Goal: Navigation & Orientation: Find specific page/section

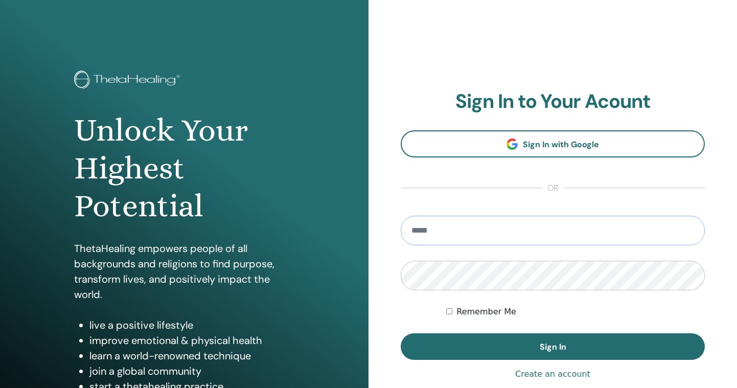
type input "**********"
click at [552, 346] on button "Sign In" at bounding box center [552, 346] width 304 height 27
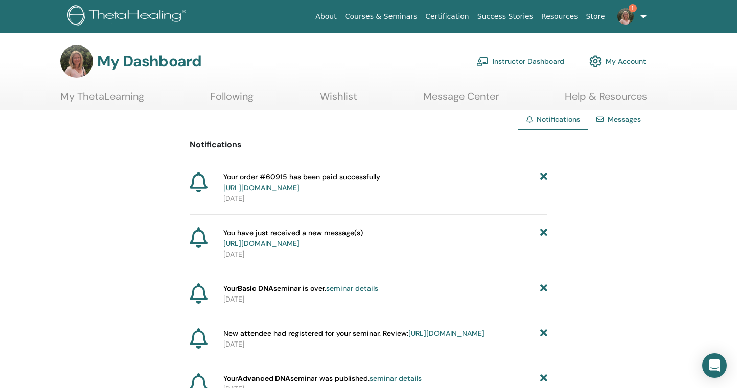
click at [299, 245] on link "https://member.thetahealing.com/message-center/messages/e39905cf-ad66-4af0-ae8a…" at bounding box center [261, 243] width 76 height 9
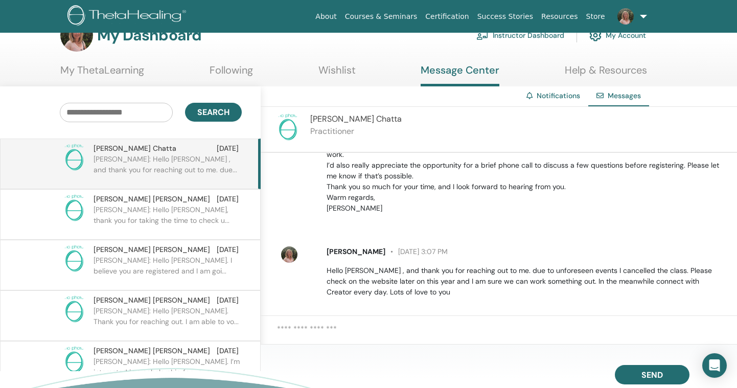
scroll to position [31, 0]
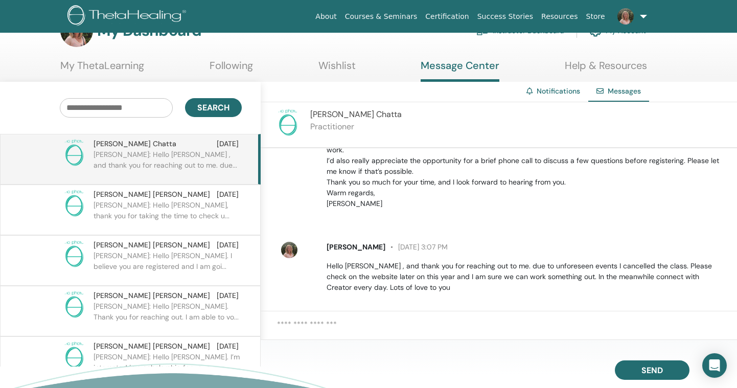
click at [627, 15] on img at bounding box center [625, 16] width 16 height 16
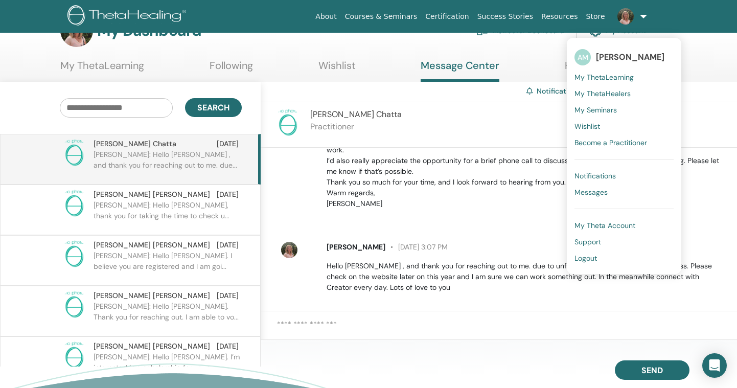
click at [603, 174] on span "Notifications" at bounding box center [594, 175] width 41 height 9
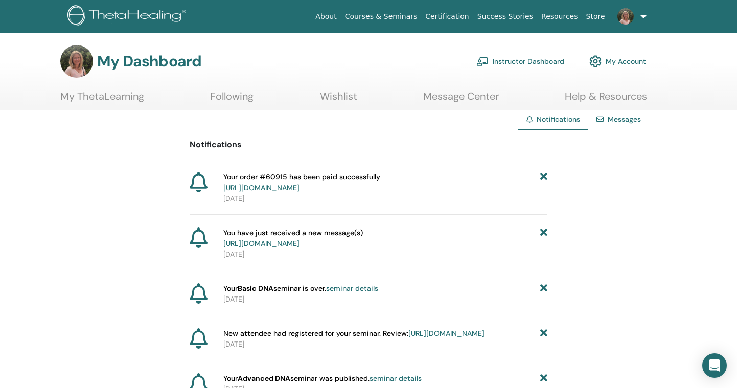
click at [630, 62] on link "My Account" at bounding box center [617, 61] width 57 height 22
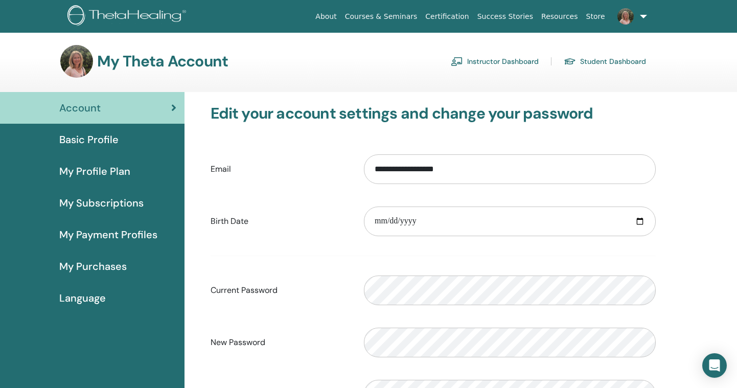
click at [113, 202] on span "My Subscriptions" at bounding box center [101, 202] width 84 height 15
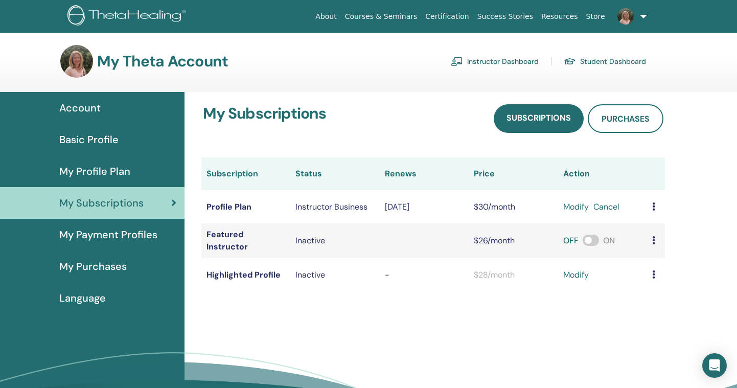
click at [647, 209] on td at bounding box center [656, 206] width 18 height 33
click at [652, 206] on icon at bounding box center [653, 206] width 3 height 8
click at [563, 206] on link "modify" at bounding box center [576, 207] width 26 height 12
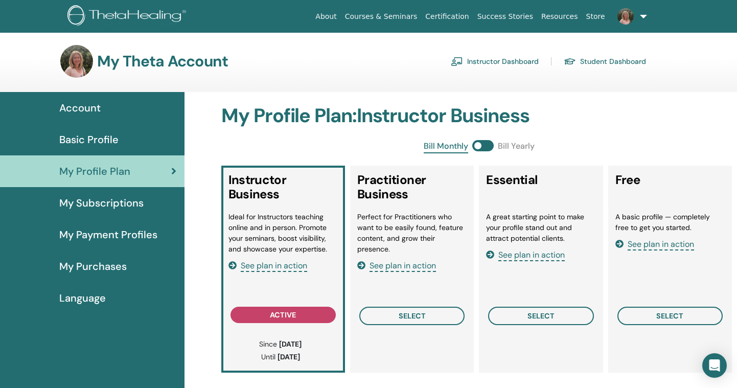
click at [73, 57] on img at bounding box center [76, 61] width 33 height 33
click at [86, 110] on span "Account" at bounding box center [79, 107] width 41 height 15
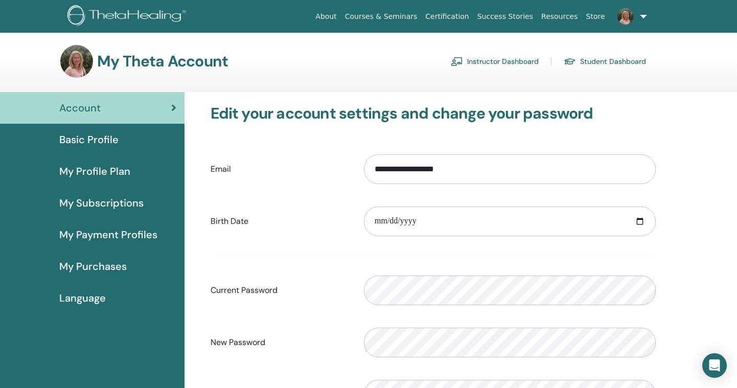
click at [512, 61] on link "Instructor Dashboard" at bounding box center [495, 61] width 88 height 16
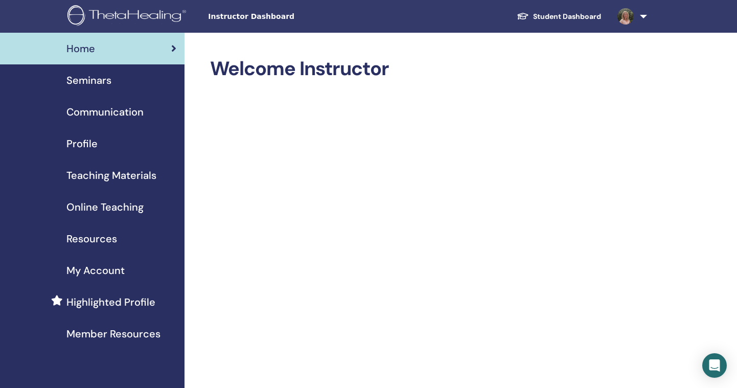
click at [96, 81] on span "Seminars" at bounding box center [88, 80] width 45 height 15
